Goal: Transaction & Acquisition: Purchase product/service

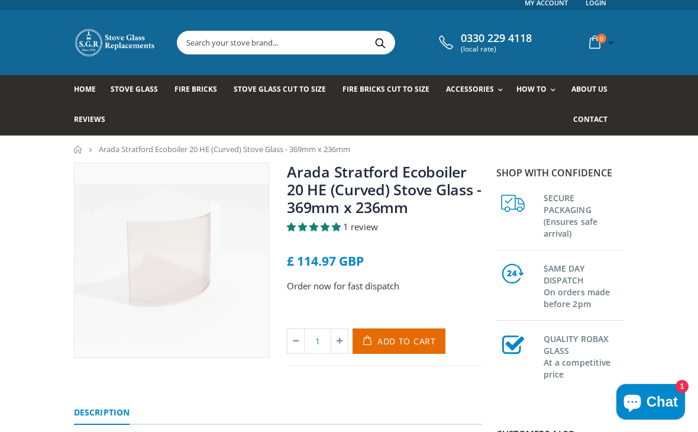
scroll to position [8, 0]
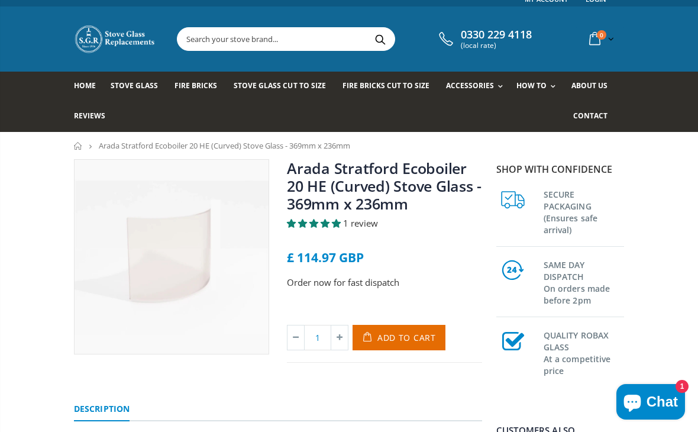
click at [310, 40] on input "text" at bounding box center [340, 39] width 326 height 22
click at [681, 156] on nav "Home Arada Stratford Ecoboiler 20 HE (Curved) Stove Glass - 369mm x 236mm" at bounding box center [349, 145] width 698 height 27
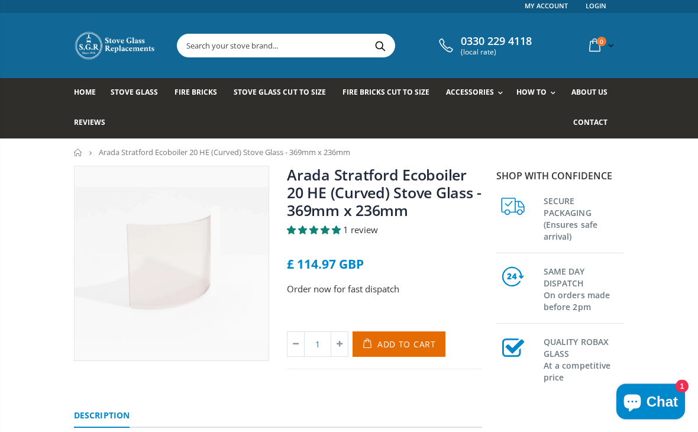
scroll to position [0, 0]
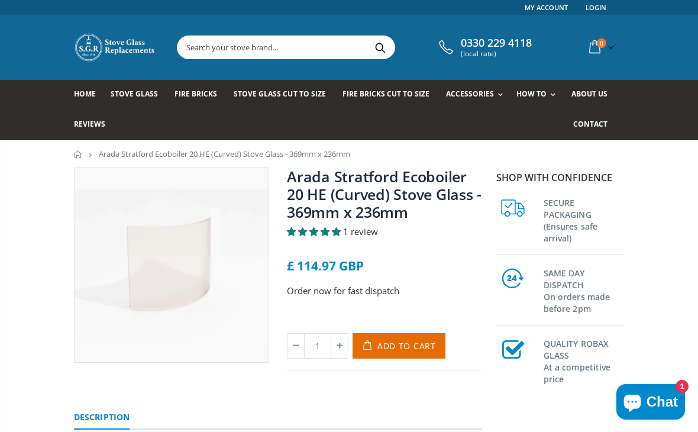
click at [219, 51] on input "text" at bounding box center [340, 47] width 326 height 22
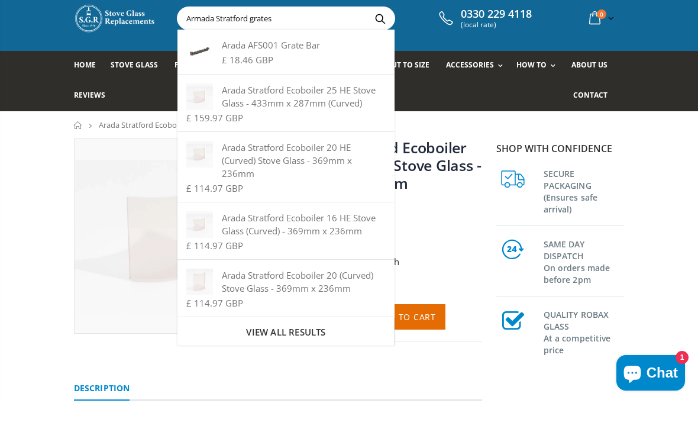
type input "Armada Stratford grates"
click at [384, 36] on button "Search" at bounding box center [380, 47] width 27 height 22
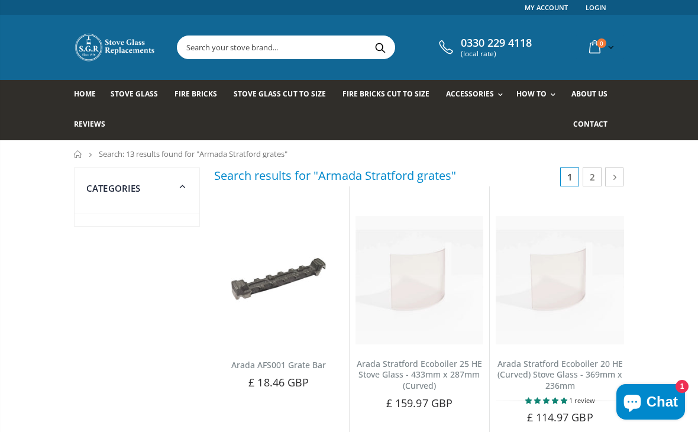
click at [311, 43] on input "text" at bounding box center [340, 47] width 326 height 22
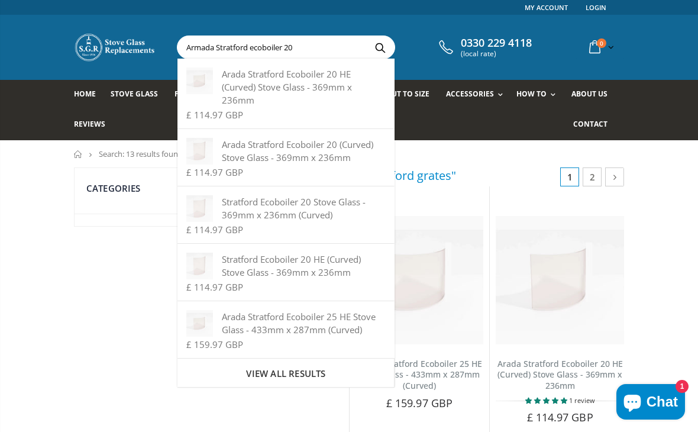
type input "Armada Stratford ecoboiler 20"
click at [383, 43] on button "Search" at bounding box center [380, 47] width 27 height 22
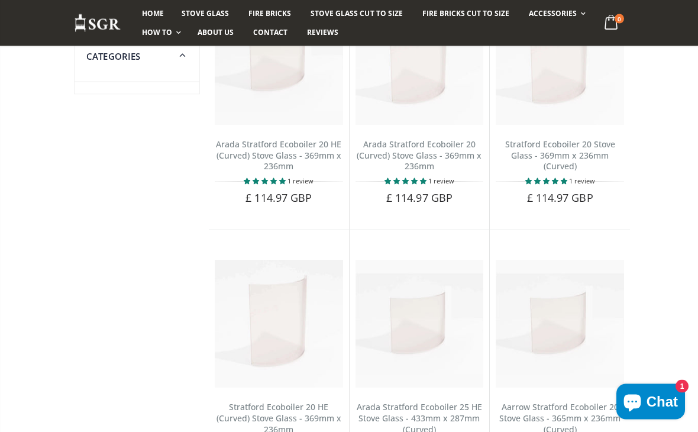
scroll to position [202, 0]
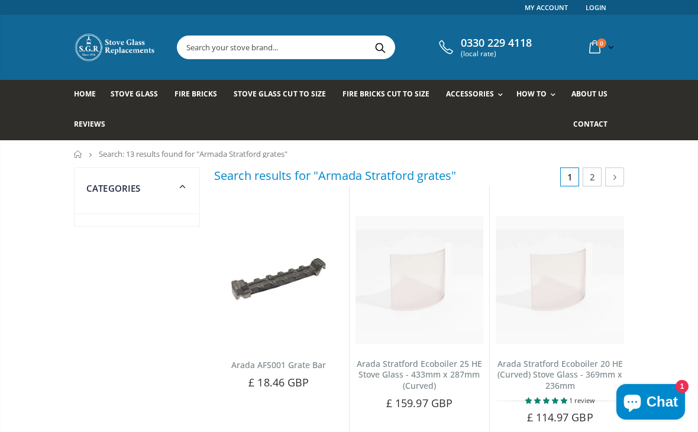
click at [532, 191] on link "Cleaners & Polish" at bounding box center [514, 187] width 121 height 21
